Goal: Book appointment/travel/reservation

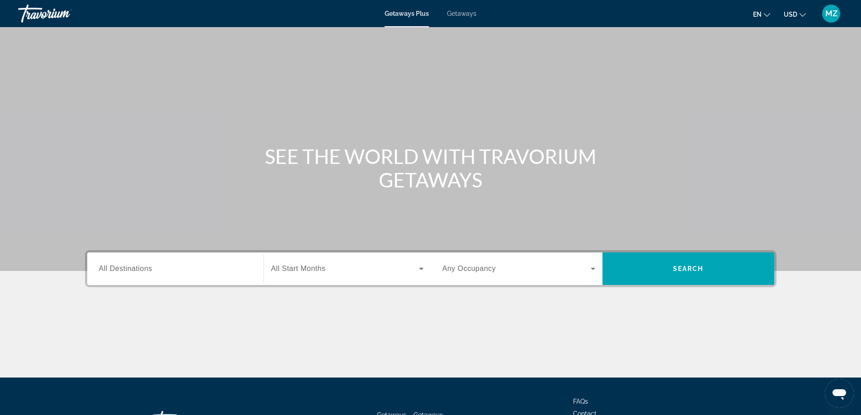
click at [196, 274] on div "Search widget" at bounding box center [175, 269] width 153 height 26
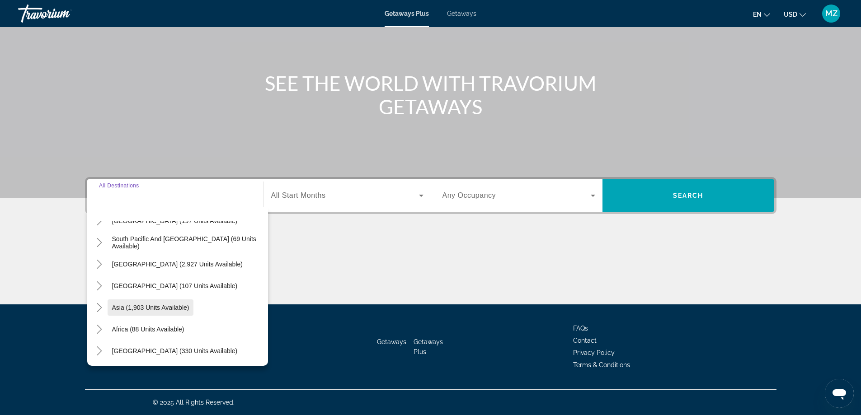
scroll to position [146, 0]
click at [167, 350] on span "[GEOGRAPHIC_DATA] (330 units available)" at bounding box center [175, 350] width 126 height 7
type input "**********"
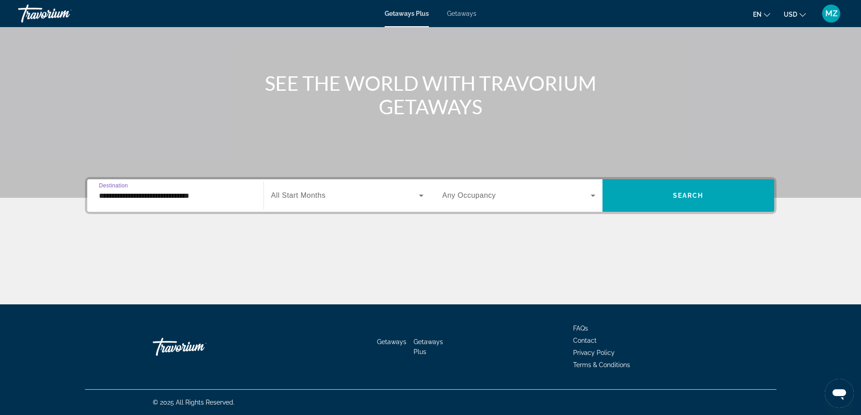
click at [300, 196] on span "All Start Months" at bounding box center [298, 196] width 55 height 8
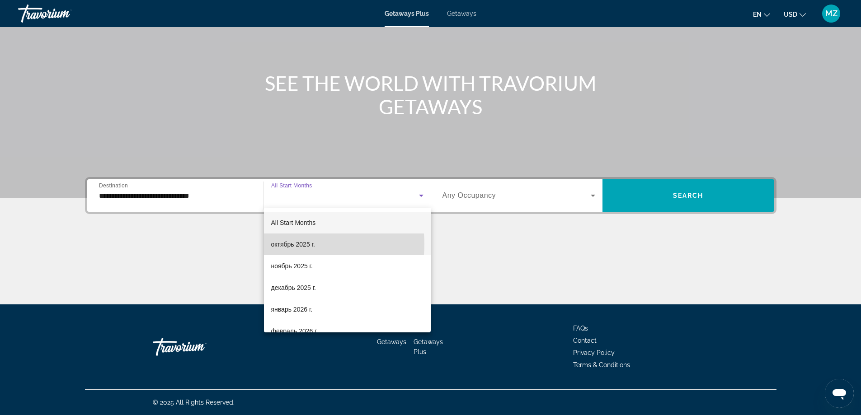
click at [305, 245] on span "октябрь 2025 г." at bounding box center [293, 244] width 44 height 11
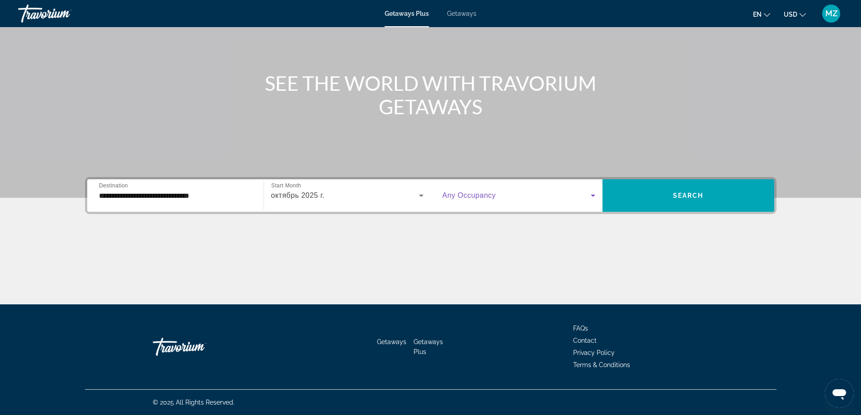
click at [500, 200] on span "Search widget" at bounding box center [516, 195] width 148 height 11
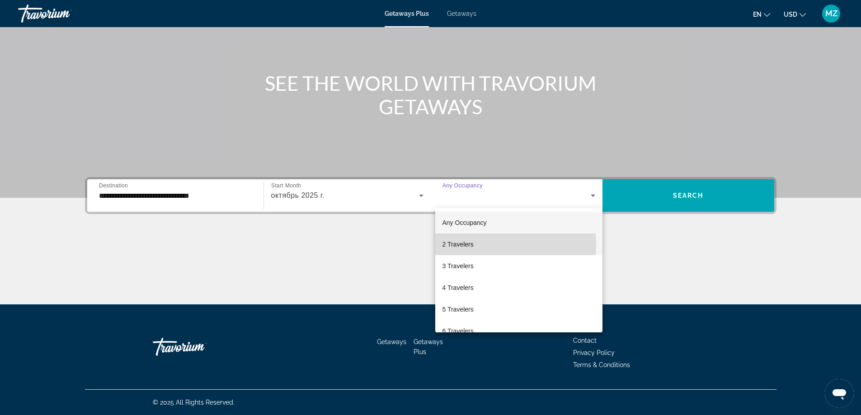
click at [466, 245] on span "2 Travelers" at bounding box center [457, 244] width 31 height 11
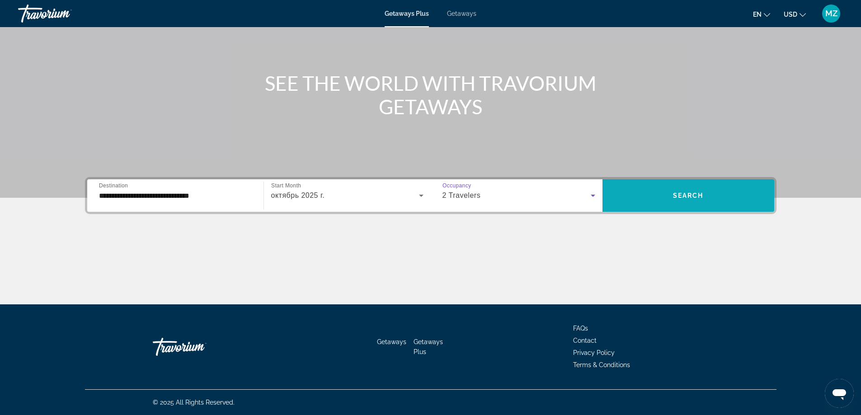
click at [683, 197] on span "Search" at bounding box center [688, 195] width 31 height 7
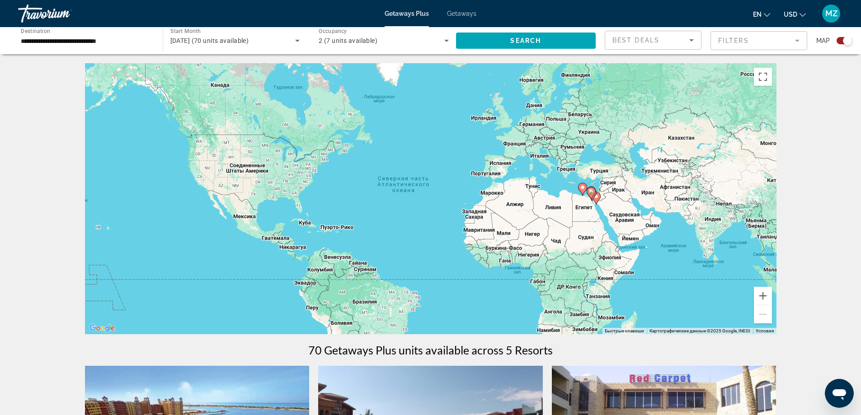
click at [59, 40] on input "**********" at bounding box center [86, 41] width 130 height 11
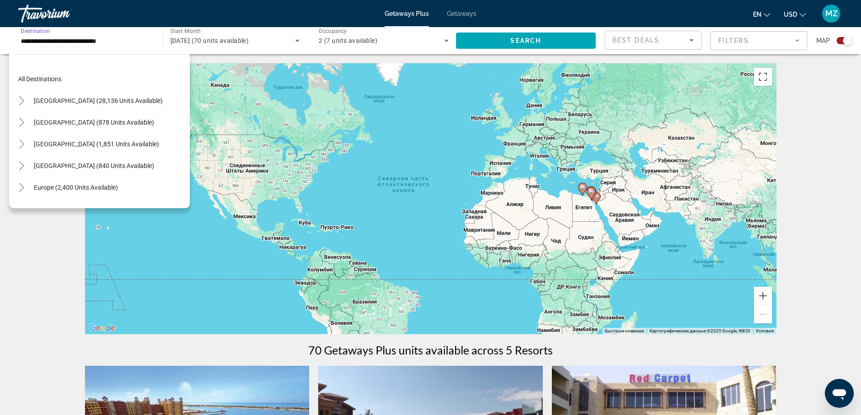
scroll to position [206, 0]
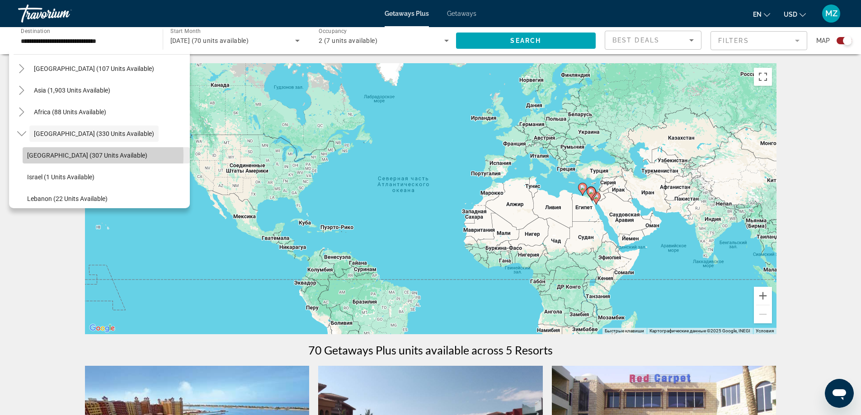
click at [81, 155] on span "[GEOGRAPHIC_DATA] (307 units available)" at bounding box center [87, 155] width 120 height 7
type input "**********"
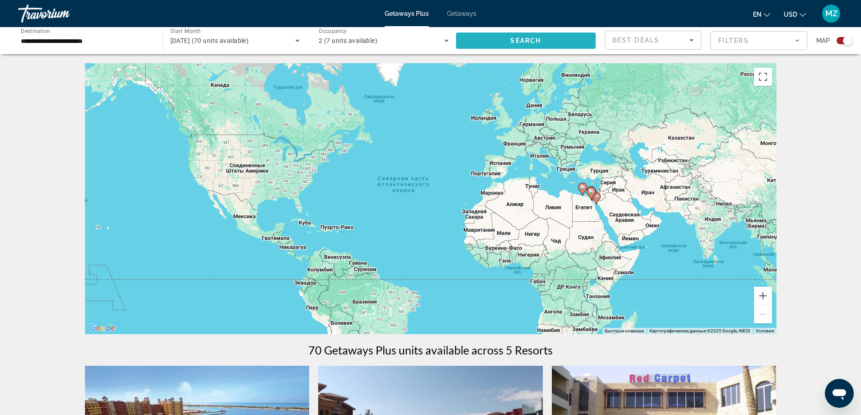
click at [539, 39] on span "Search" at bounding box center [525, 40] width 31 height 7
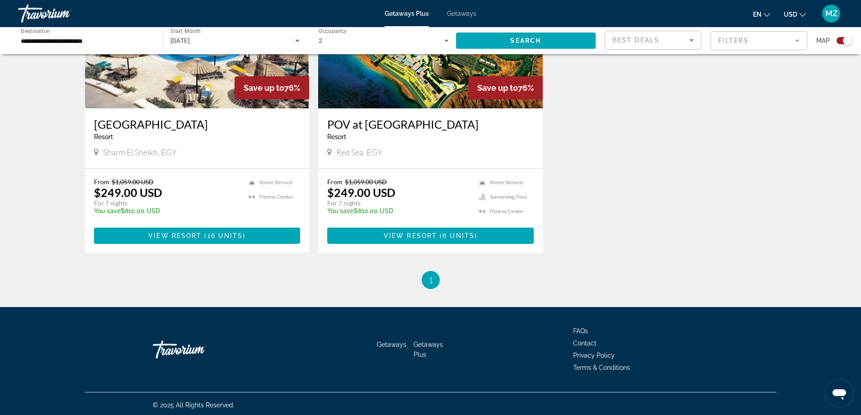
scroll to position [712, 0]
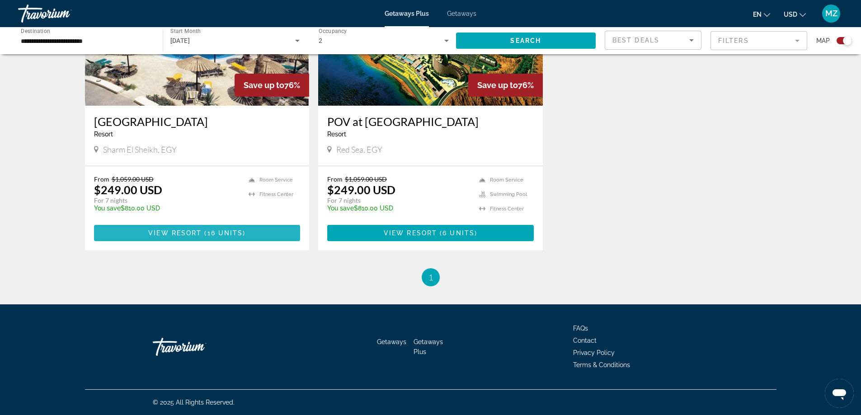
click at [192, 233] on span "View Resort" at bounding box center [174, 233] width 53 height 7
